Goal: Transaction & Acquisition: Book appointment/travel/reservation

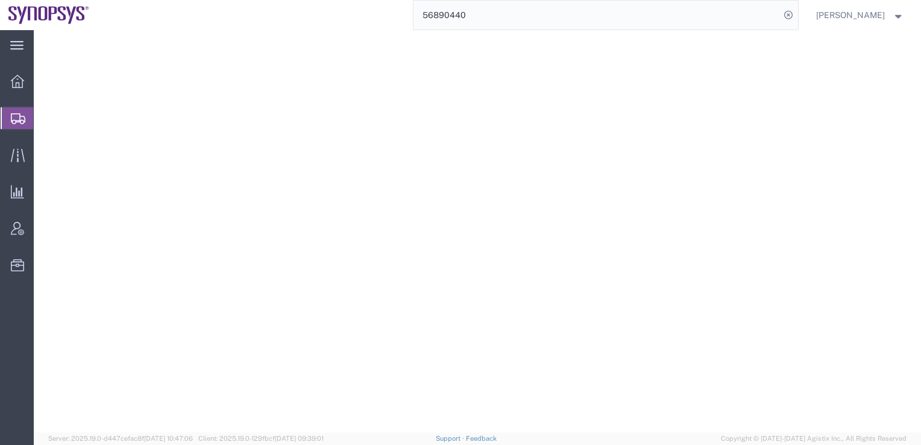
select select "CRTN"
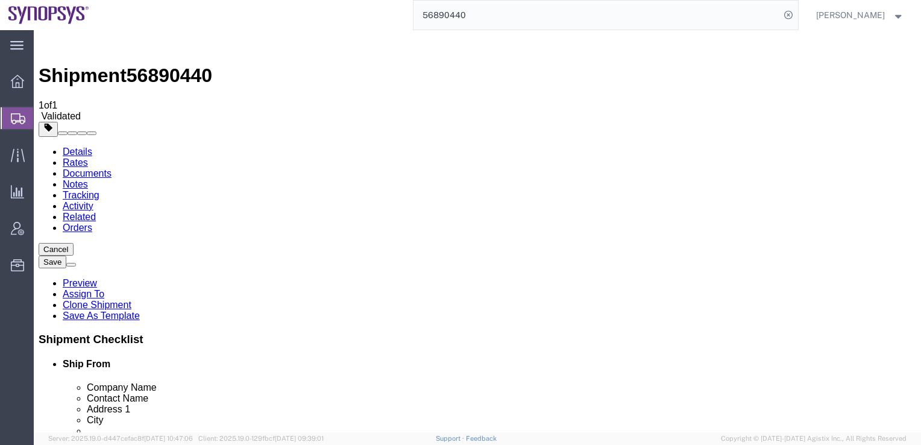
scroll to position [8, 0]
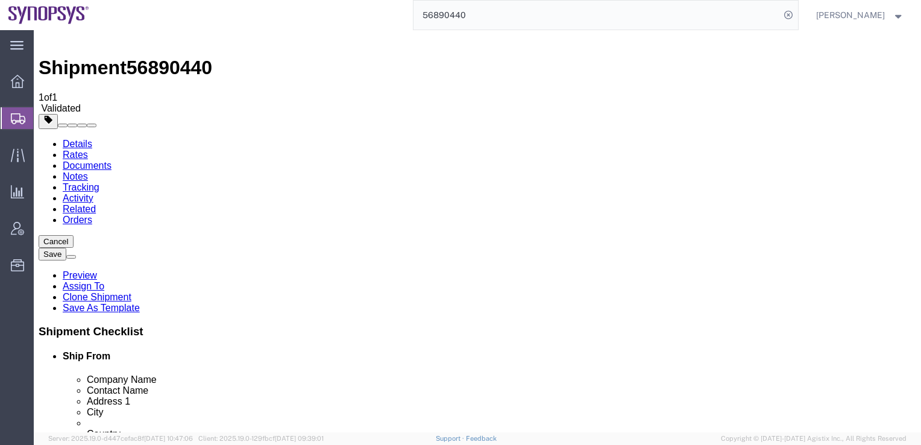
click h4 "200 x Carton(s)"
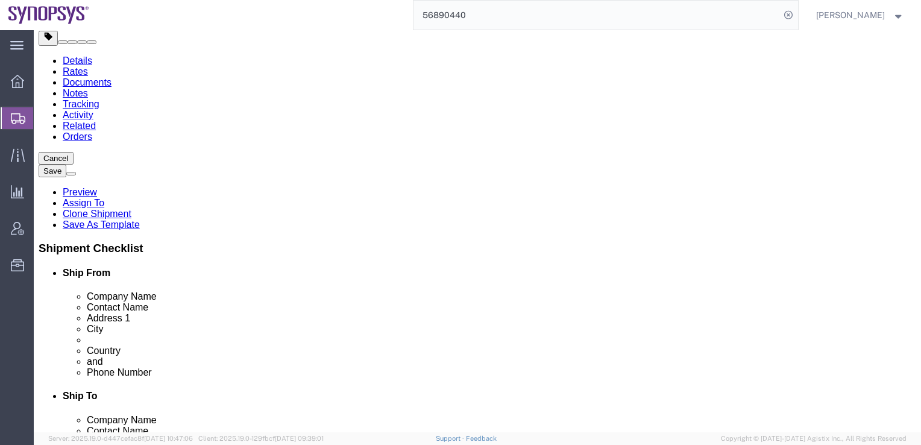
scroll to position [103, 0]
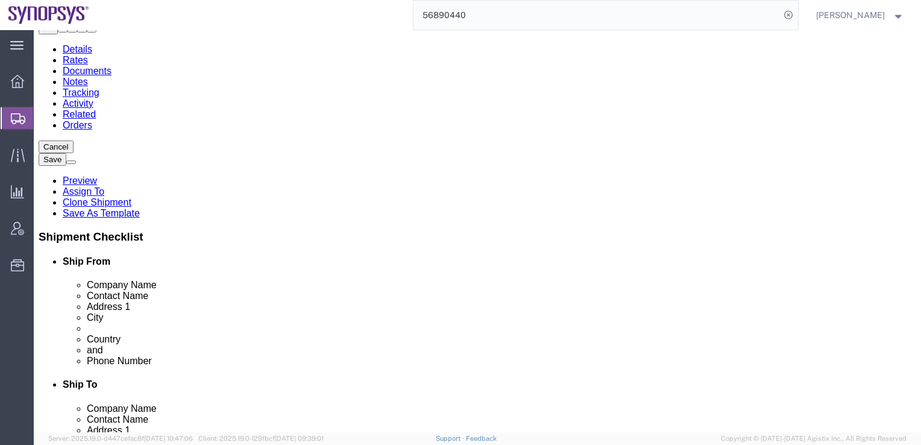
click icon
click dd "200.00 Each"
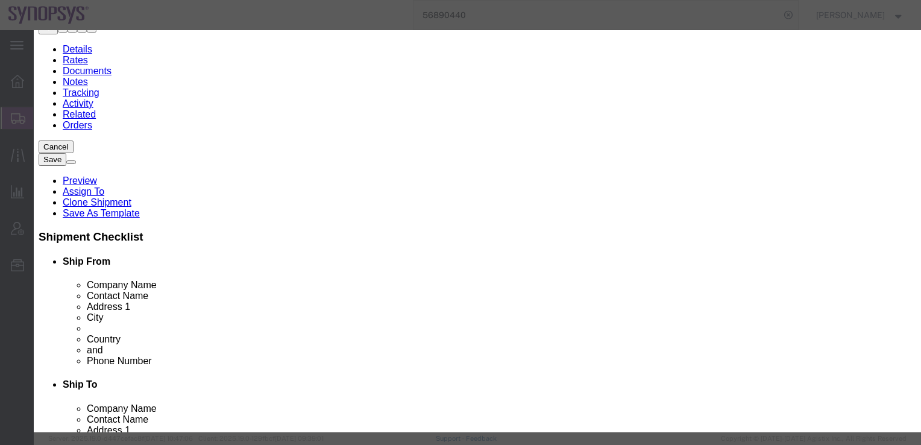
scroll to position [311, 0]
click button "Save & Close"
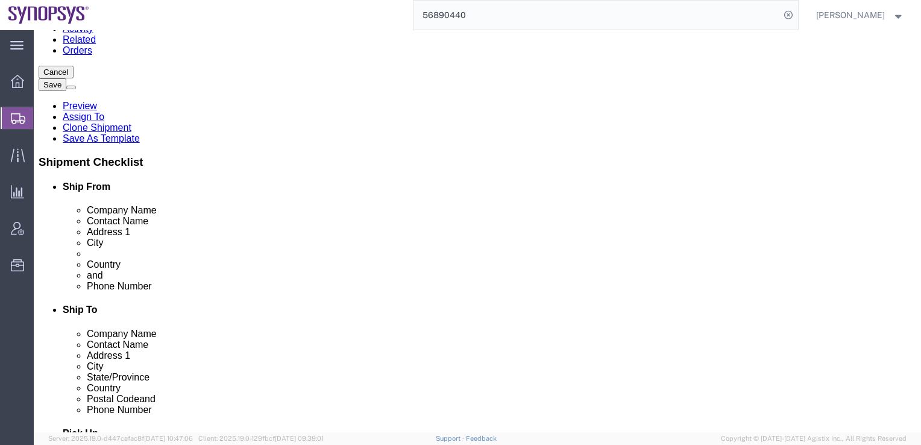
scroll to position [183, 0]
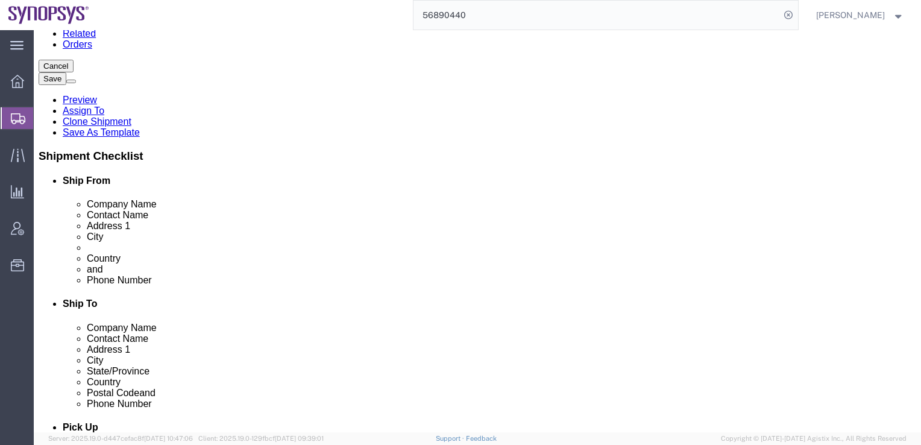
click icon
click link "Delete this content"
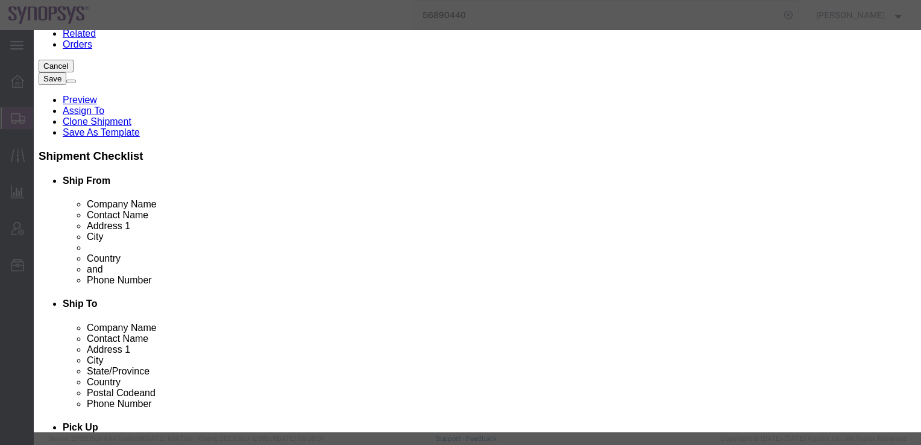
click button "Yes"
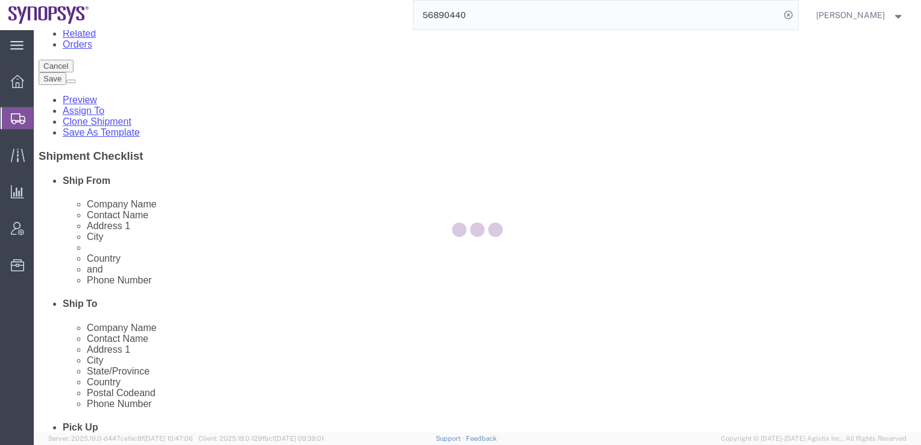
scroll to position [67, 0]
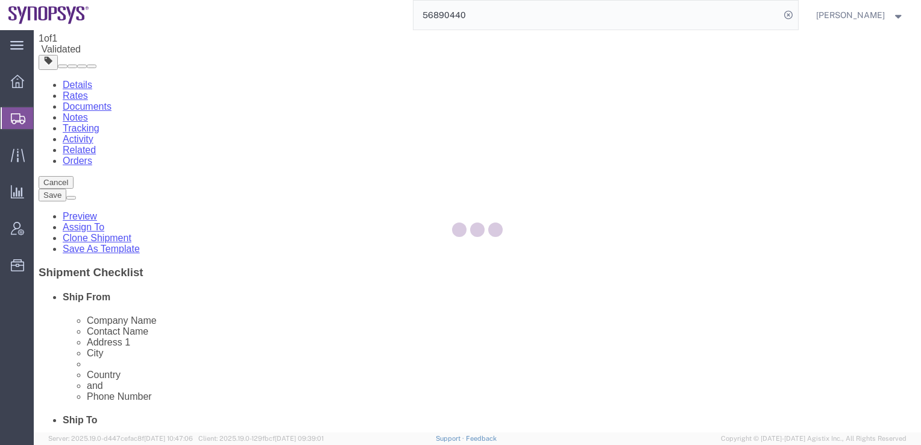
select select "CRTN"
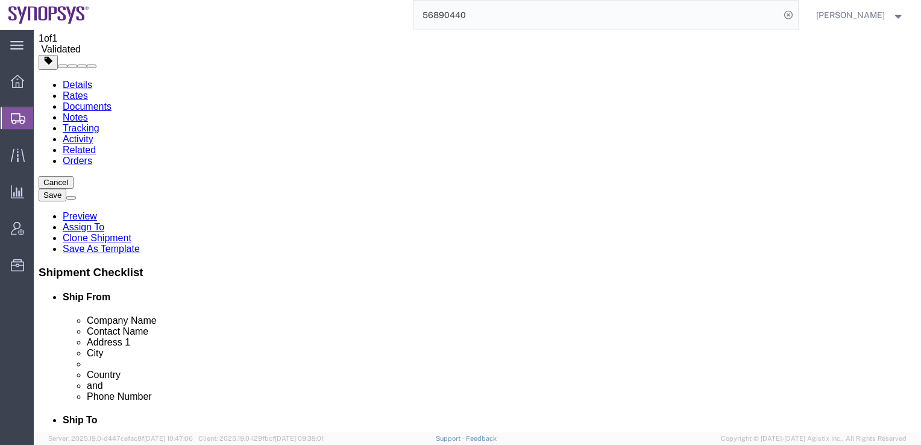
drag, startPoint x: 149, startPoint y: 185, endPoint x: 99, endPoint y: 179, distance: 50.4
click div "Number 200"
type input "1"
click div "200 x Carton(s) Package Type Select Bale(s) Basket(s) Bolt(s) Bottle(s) Buckets…"
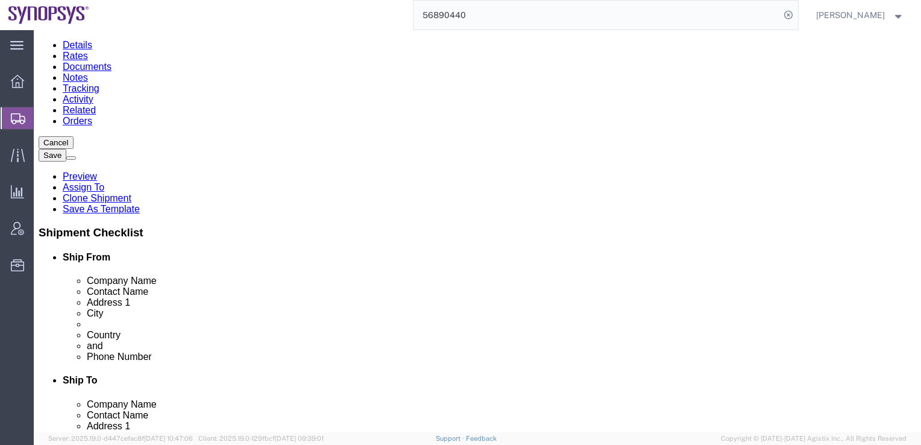
scroll to position [136, 0]
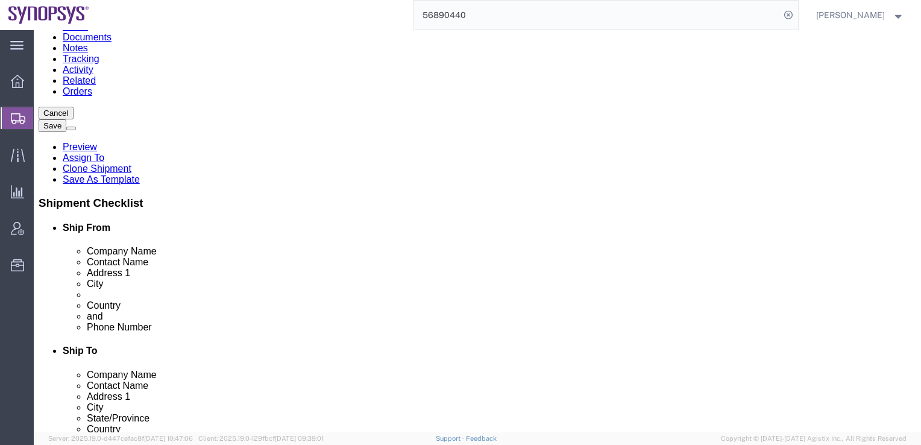
click button "Continue"
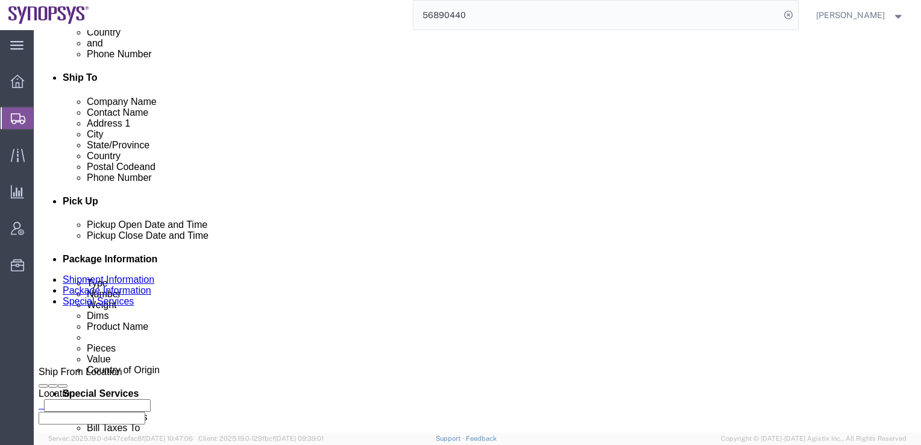
scroll to position [367, 0]
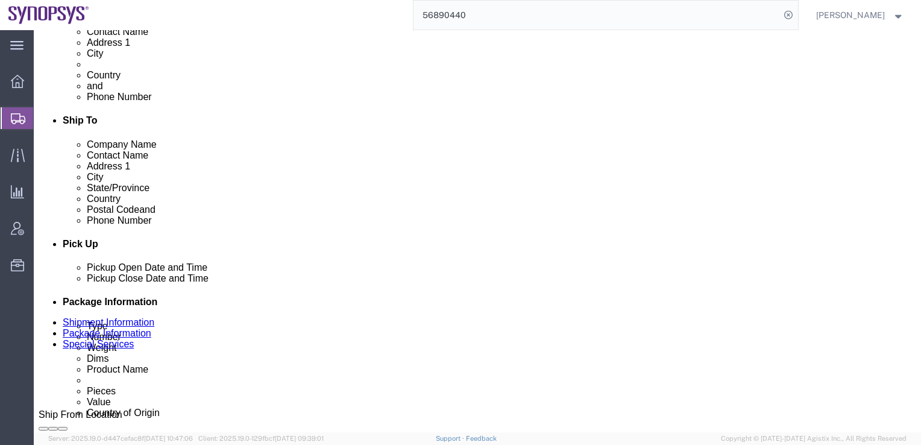
click icon
click div "[DATE] 5:06 PM"
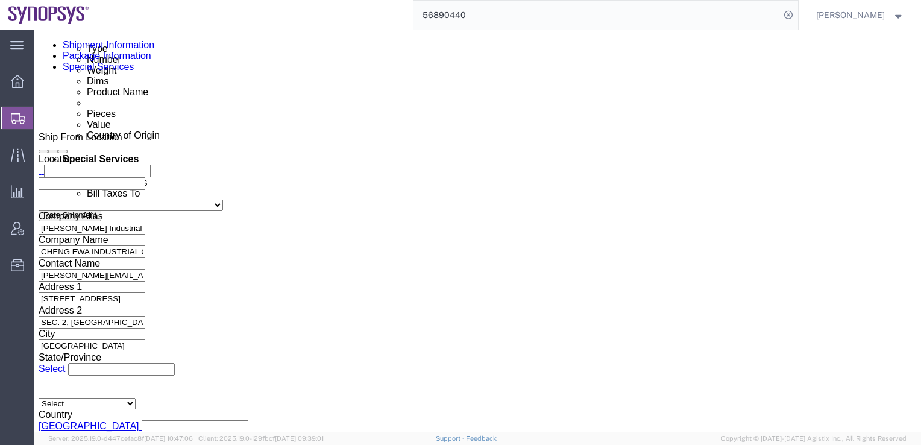
click input "5:06 PM"
type input "1:06 PM"
click button "Apply"
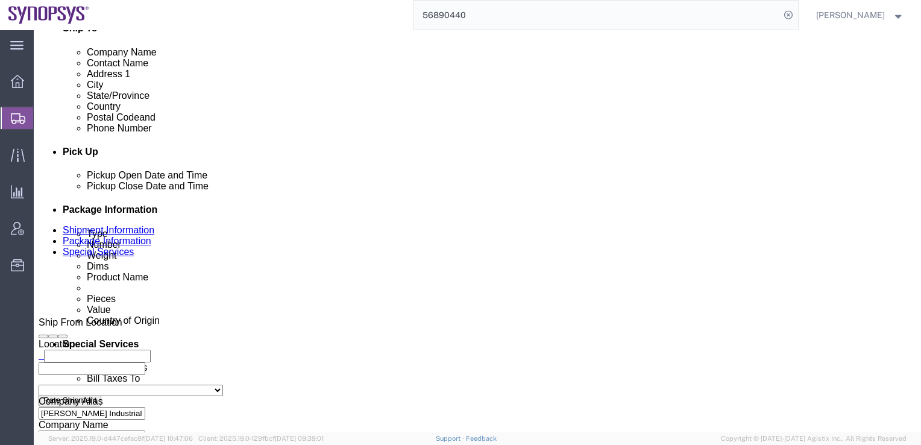
scroll to position [450, 0]
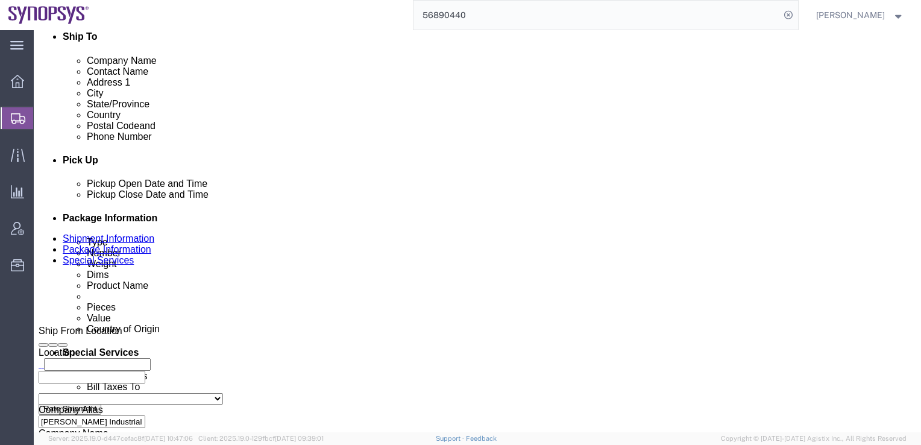
click div "[DATE] 2:06 PM"
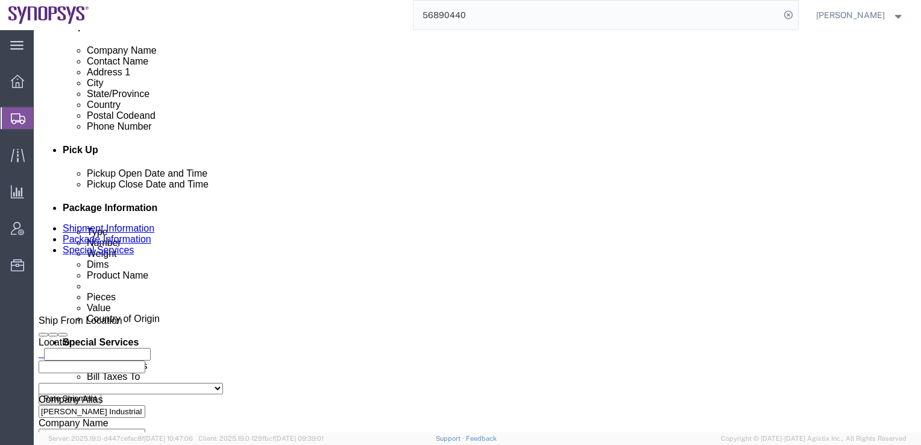
click input "2:06 PM"
type input "5:06 PM"
click button "Apply"
click div "Pickup Date: Pickup Start Date Pickup Start Time Pickup Open Date and Time [DAT…"
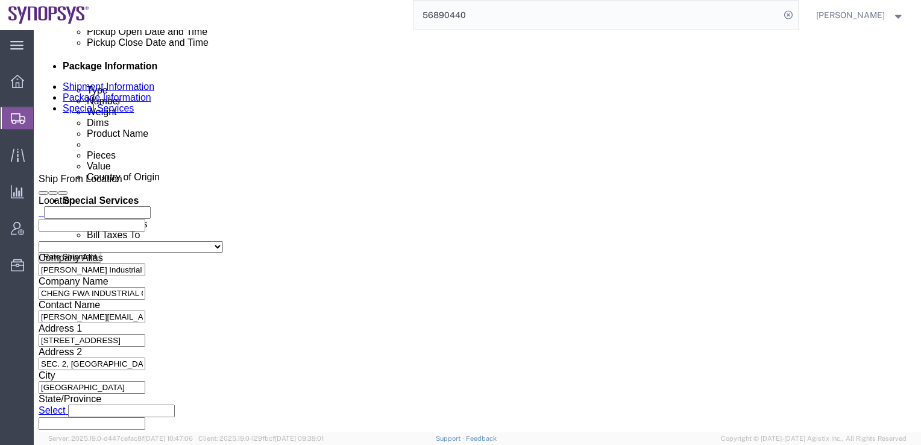
scroll to position [644, 0]
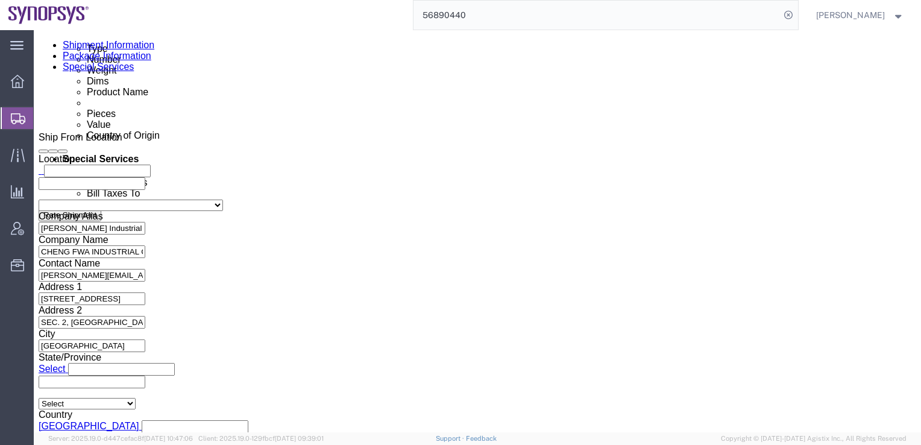
click button "Continue"
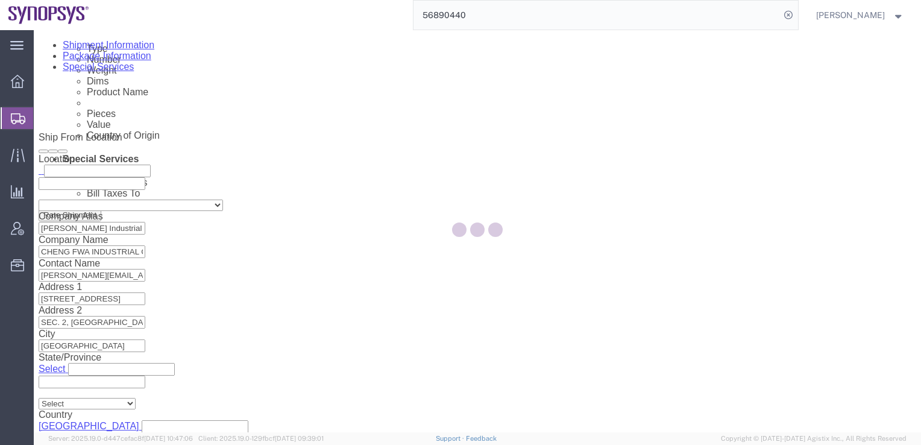
scroll to position [136, 0]
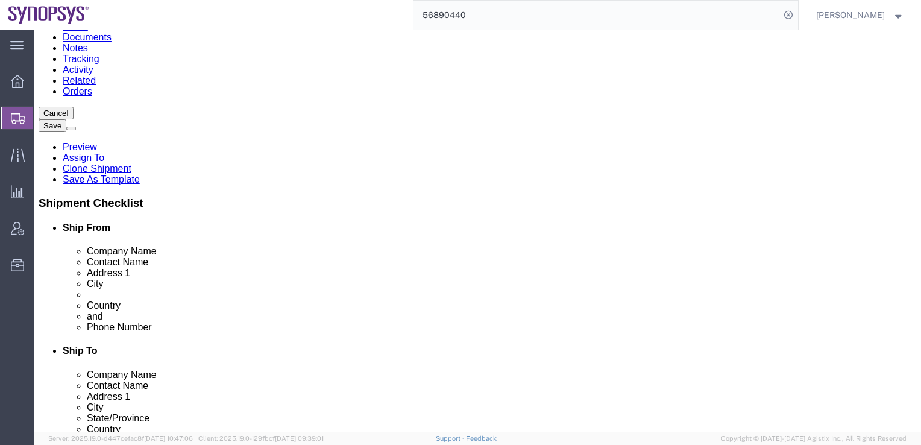
click button "Continue"
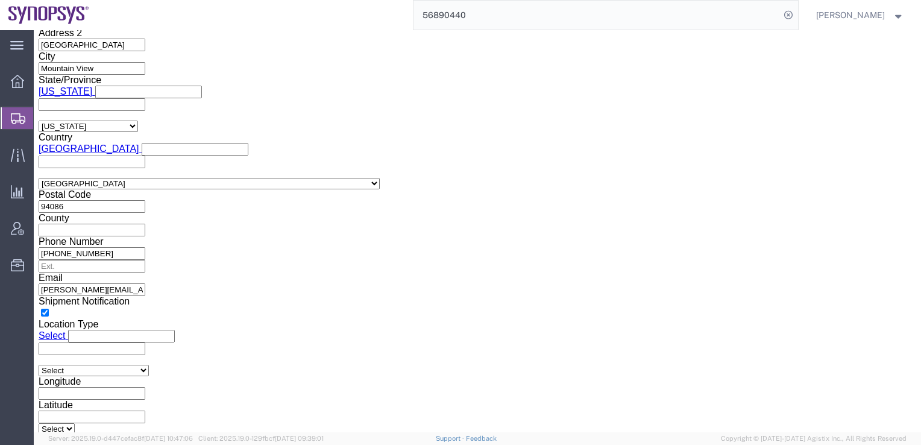
click button "Rate Shipment"
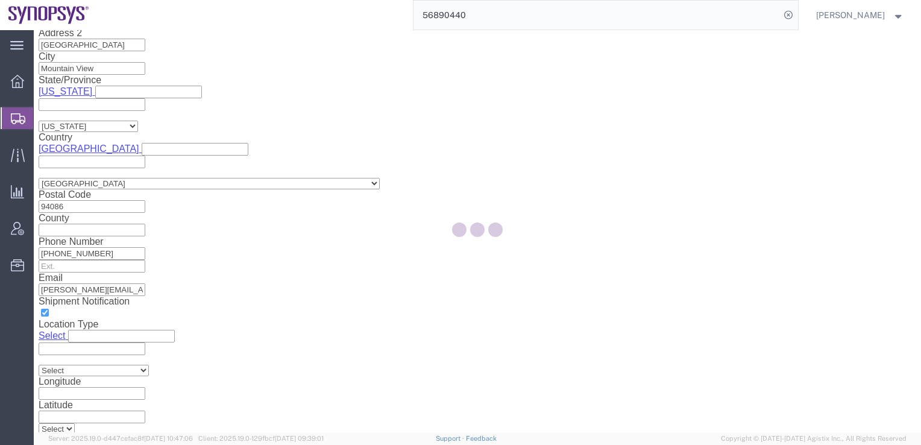
scroll to position [0, 0]
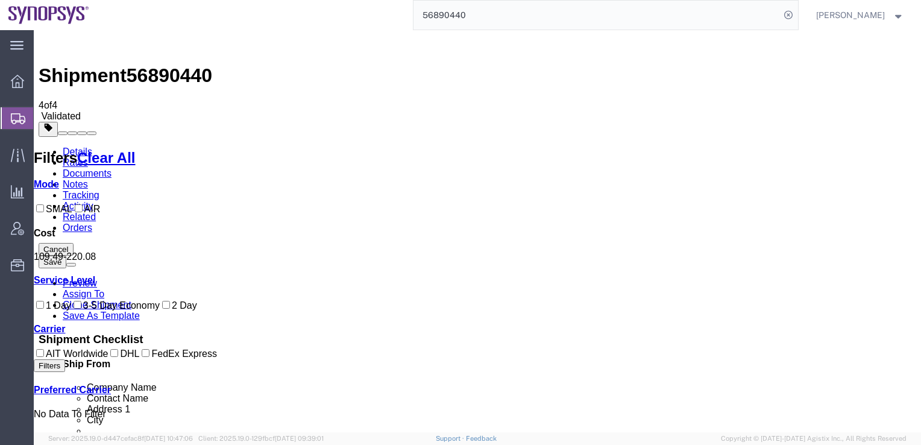
checkbox input "true"
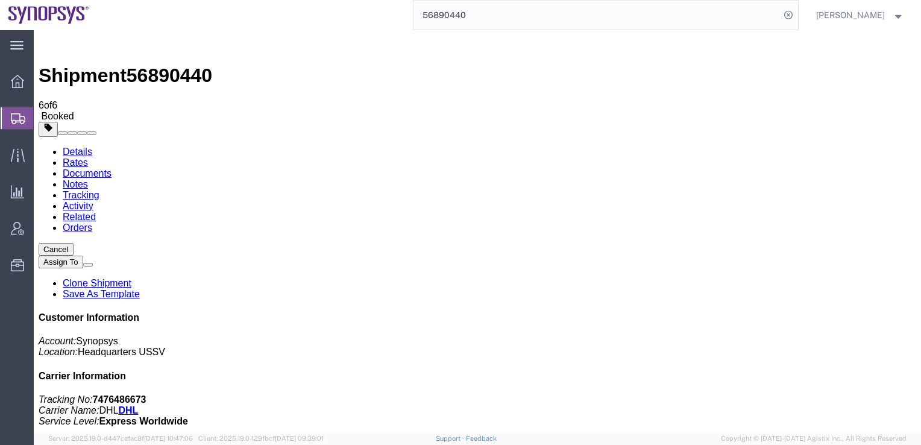
click at [87, 147] on link "Details" at bounding box center [78, 152] width 30 height 10
click icon
click link "Schedule pickup request"
